Goal: Information Seeking & Learning: Learn about a topic

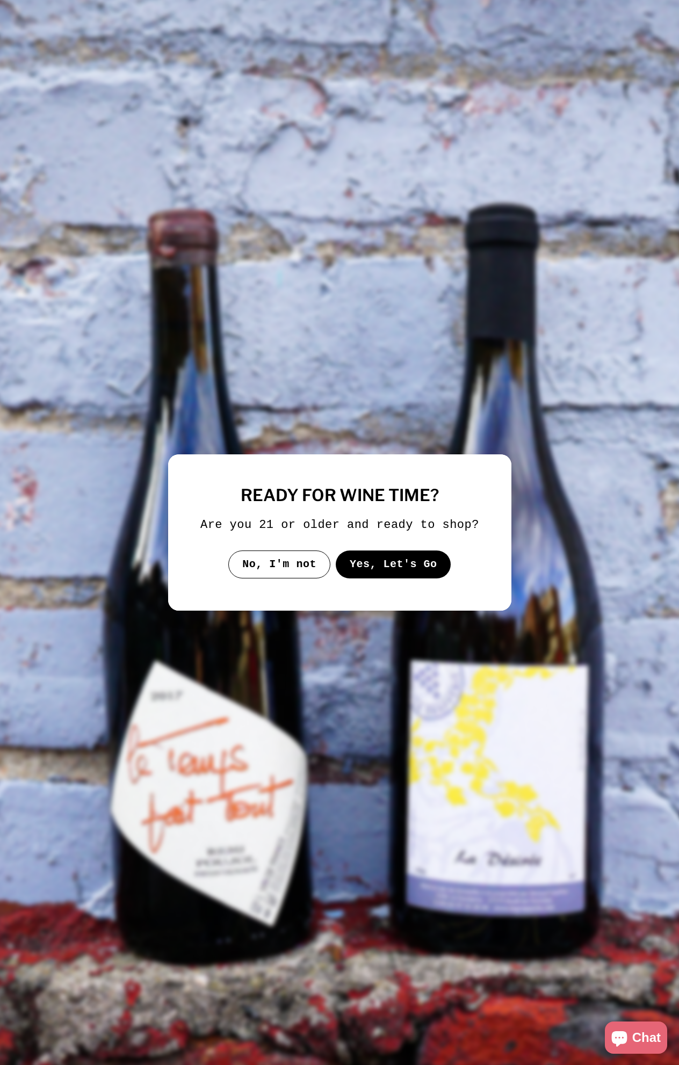
click at [376, 564] on button "Yes, Let's Go" at bounding box center [393, 565] width 116 height 28
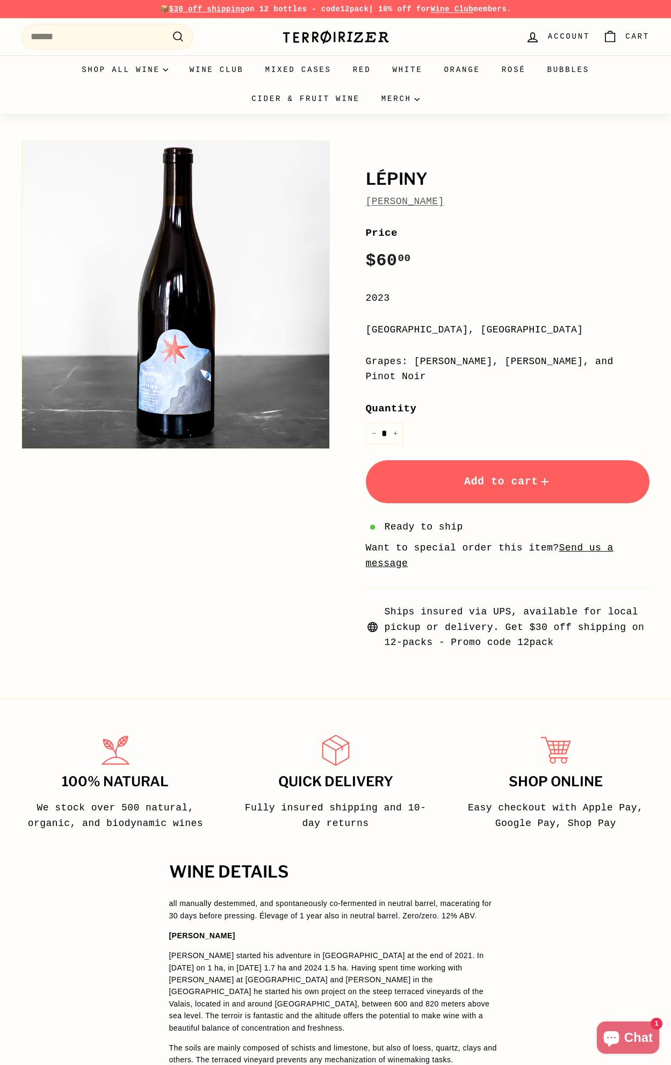
click at [414, 200] on link "[PERSON_NAME]" at bounding box center [405, 201] width 78 height 11
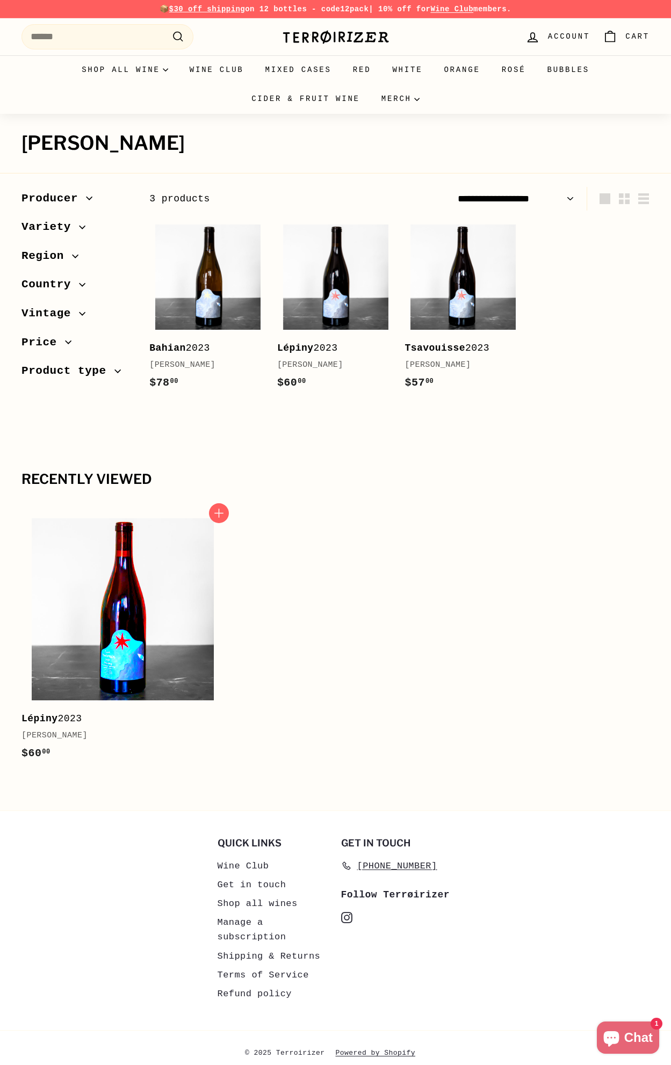
click at [163, 589] on img at bounding box center [123, 610] width 182 height 182
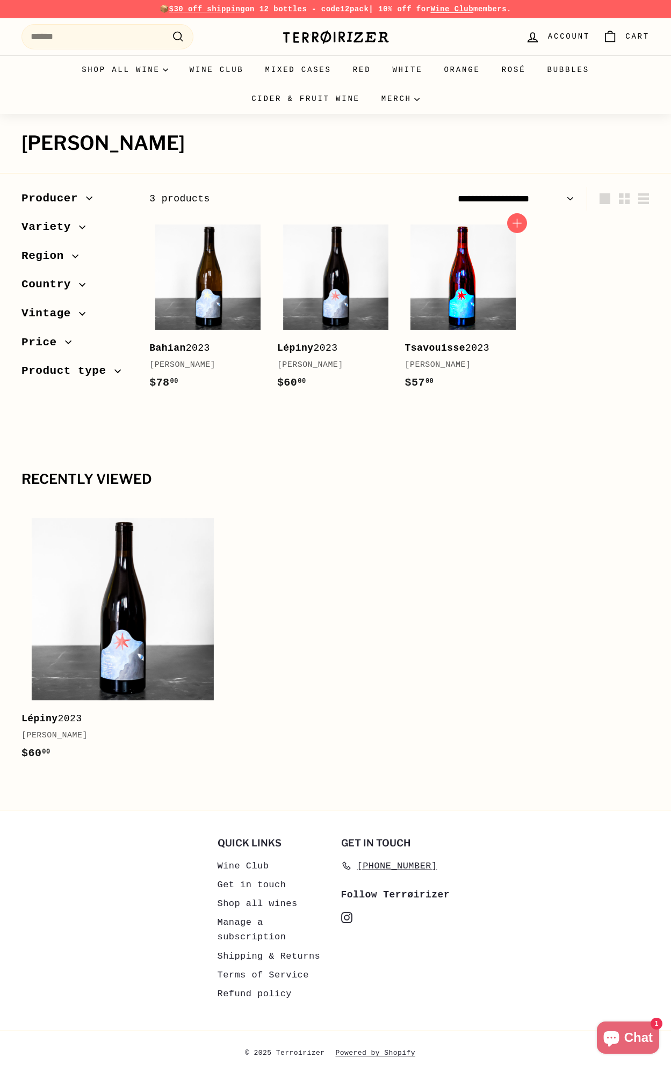
click at [465, 273] on img at bounding box center [463, 277] width 105 height 105
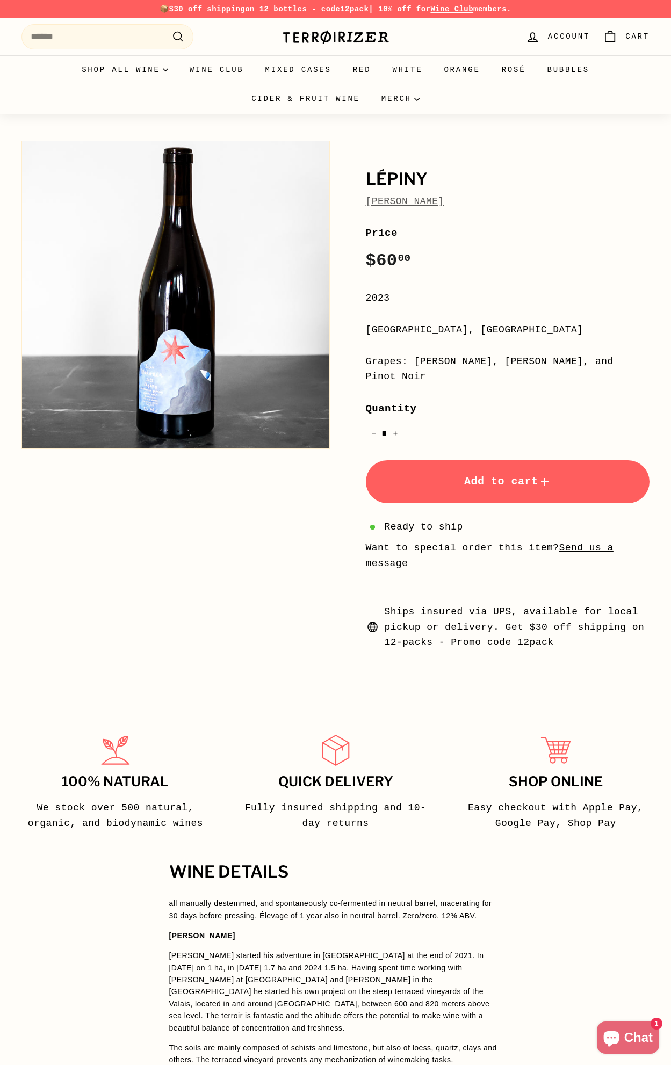
click at [152, 403] on button "Zoom" at bounding box center [175, 294] width 307 height 307
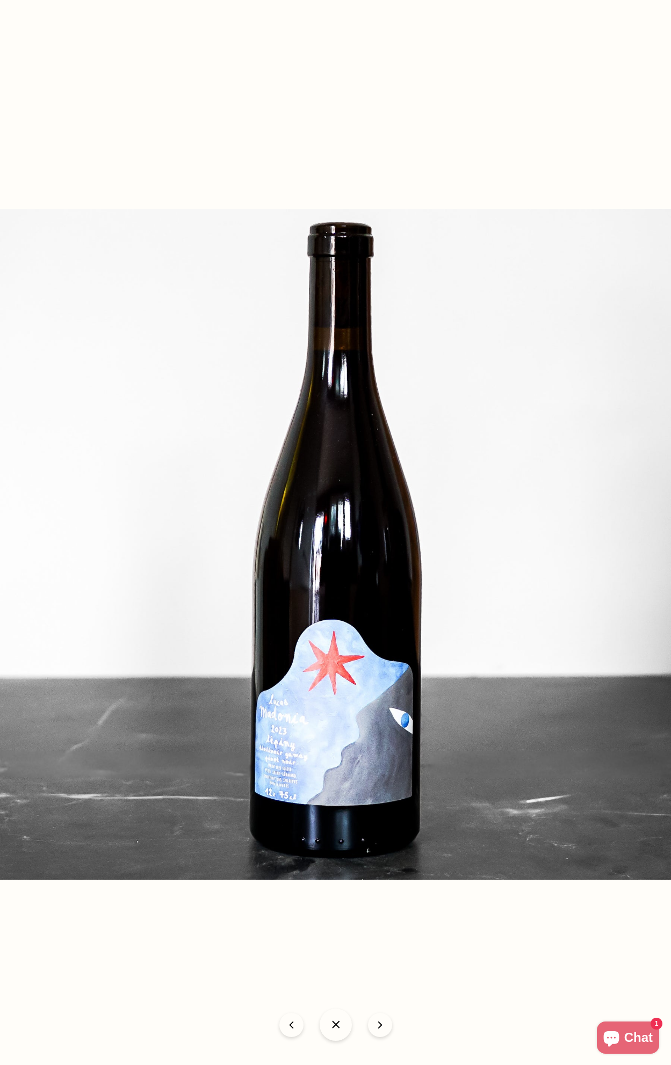
click at [152, 403] on img at bounding box center [335, 544] width 671 height 671
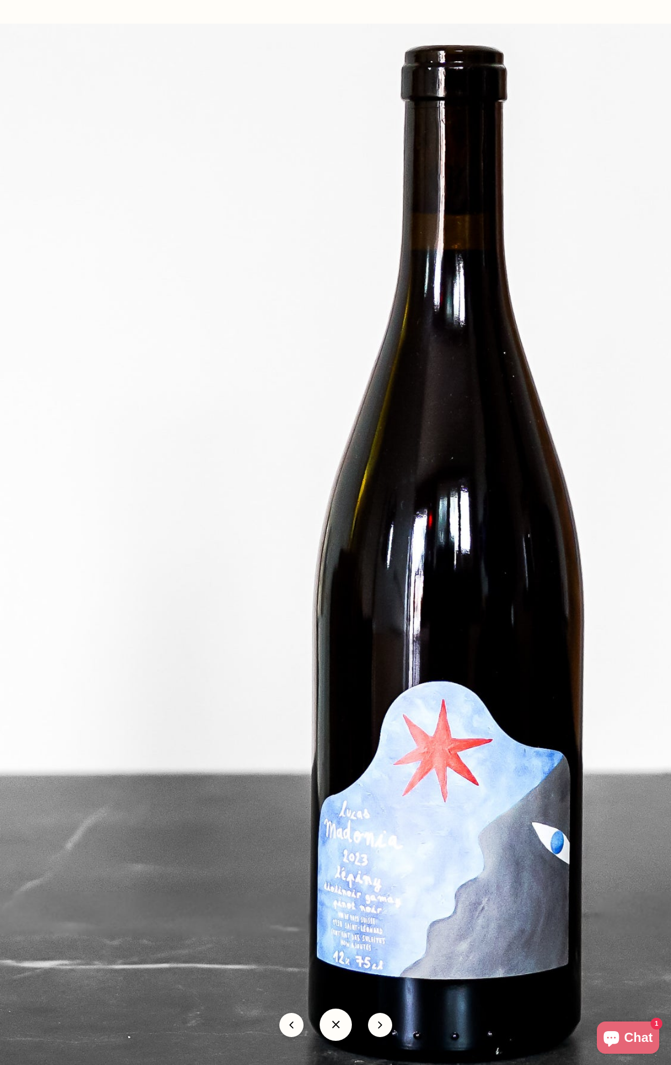
click at [152, 403] on img at bounding box center [446, 561] width 1075 height 1075
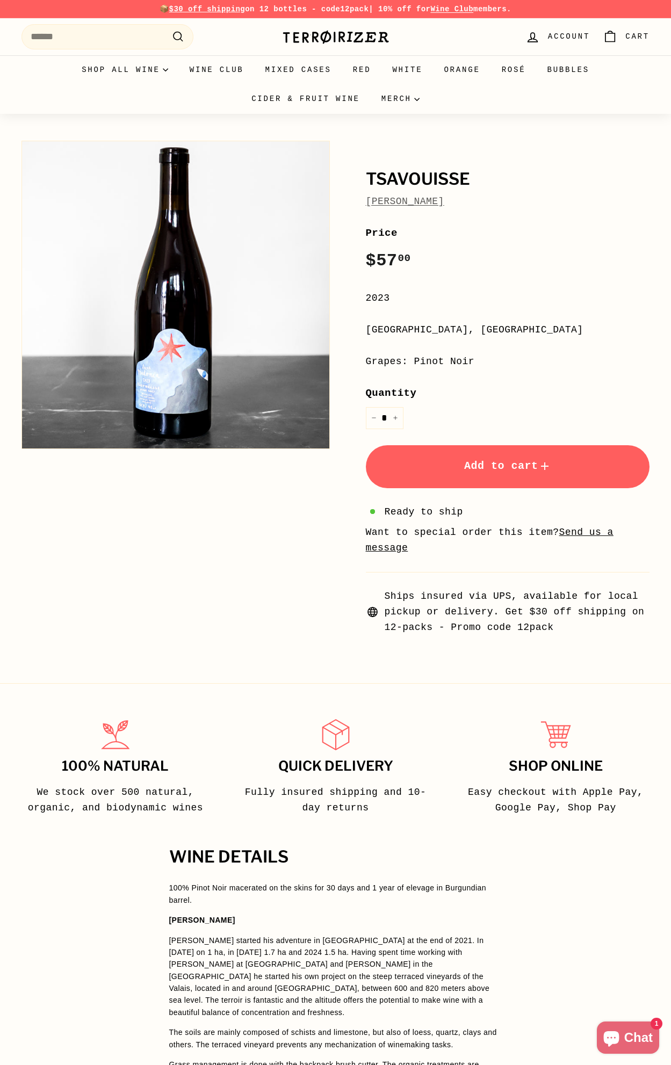
click at [172, 390] on button "Zoom" at bounding box center [175, 294] width 307 height 307
